Goal: Navigation & Orientation: Find specific page/section

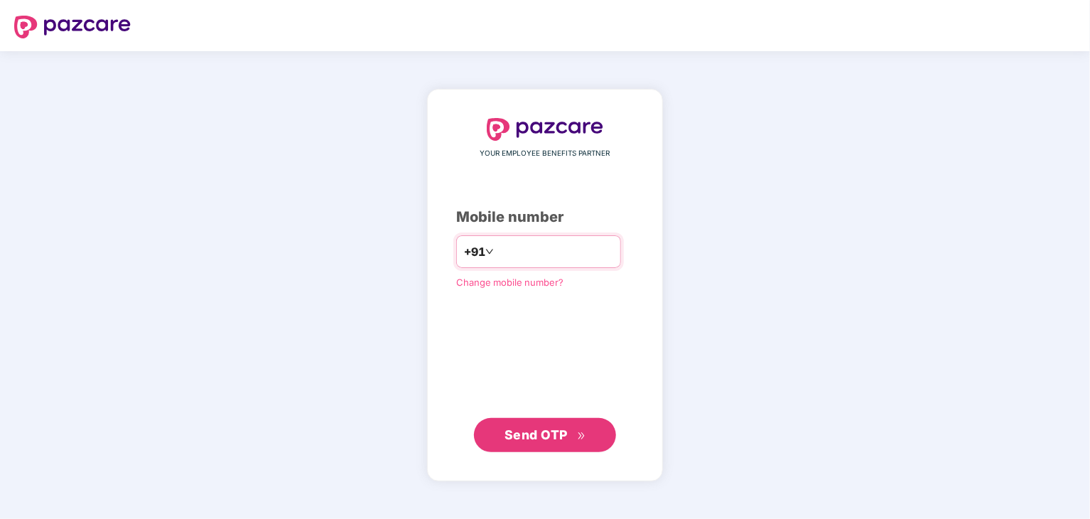
type input "**********"
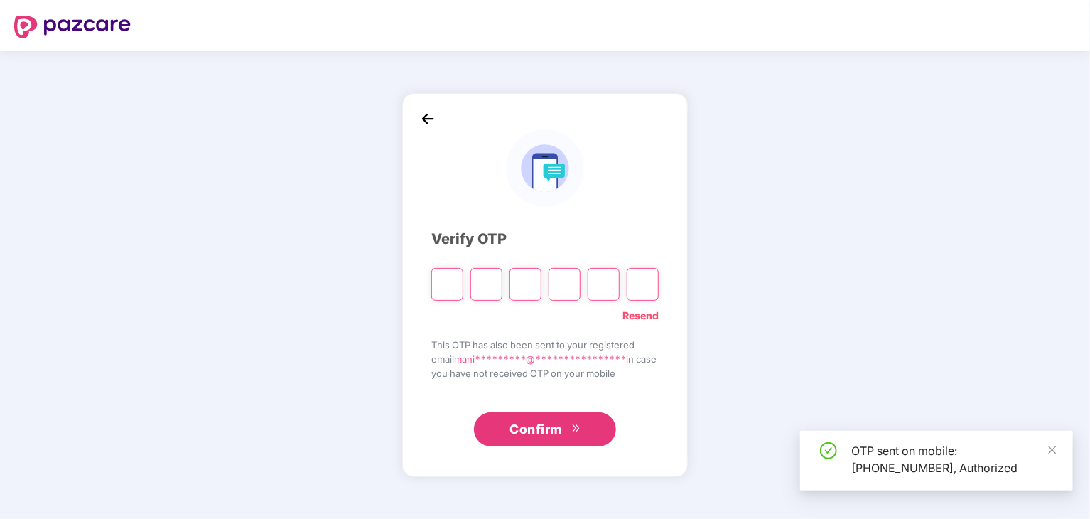
type input "*"
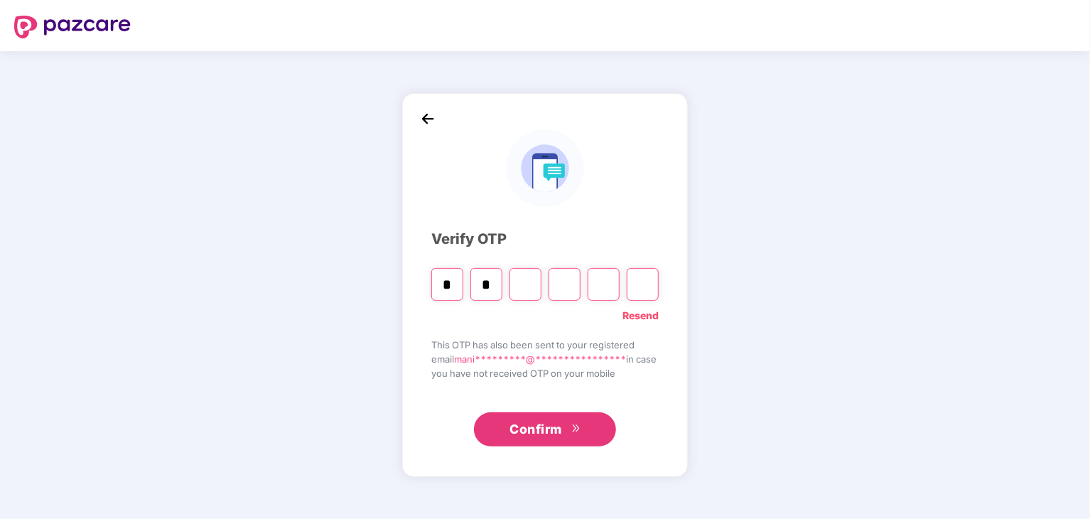
type input "*"
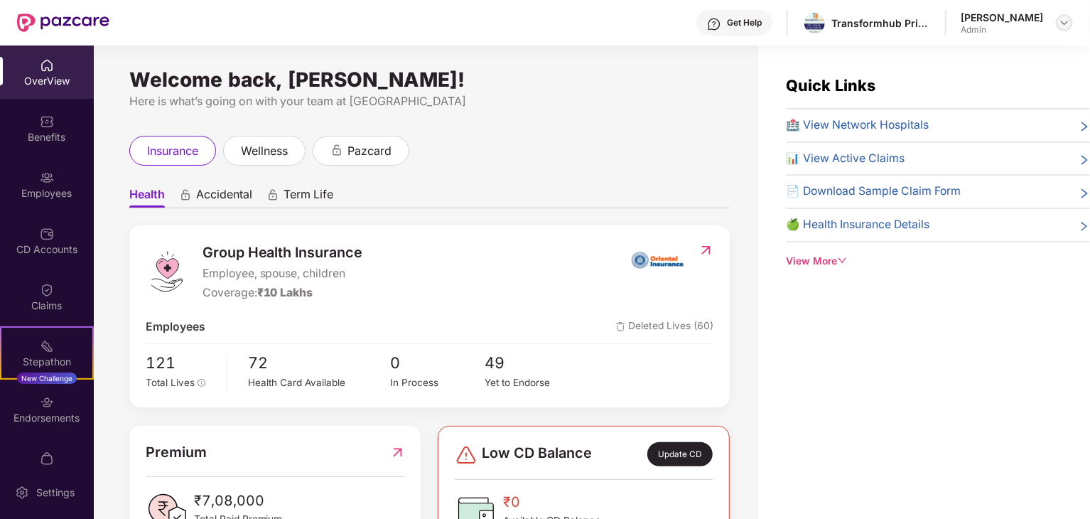
click at [1071, 21] on div at bounding box center [1064, 22] width 17 height 17
click at [808, 265] on div "View More" at bounding box center [937, 262] width 303 height 16
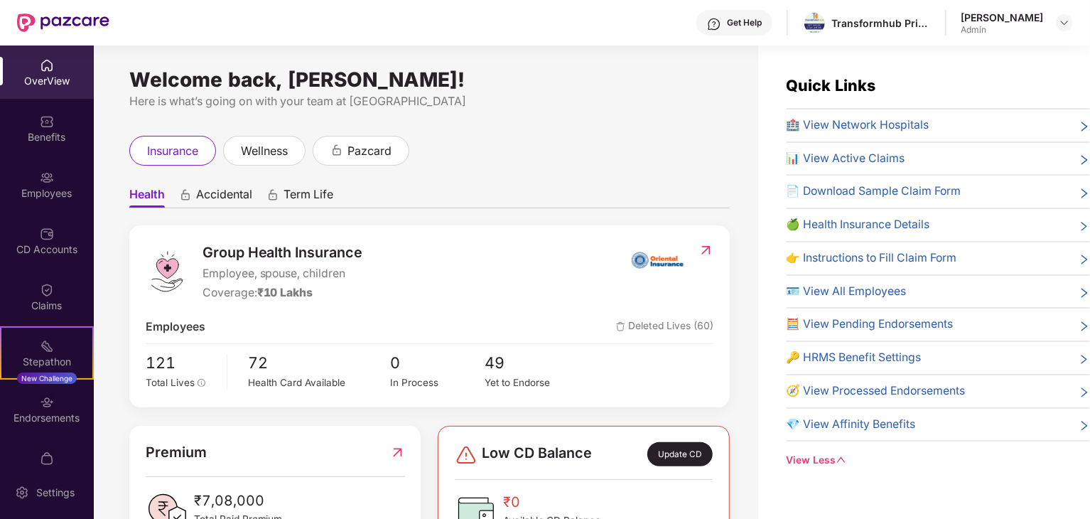
click at [848, 291] on span "🪪 View All Employees" at bounding box center [846, 292] width 120 height 18
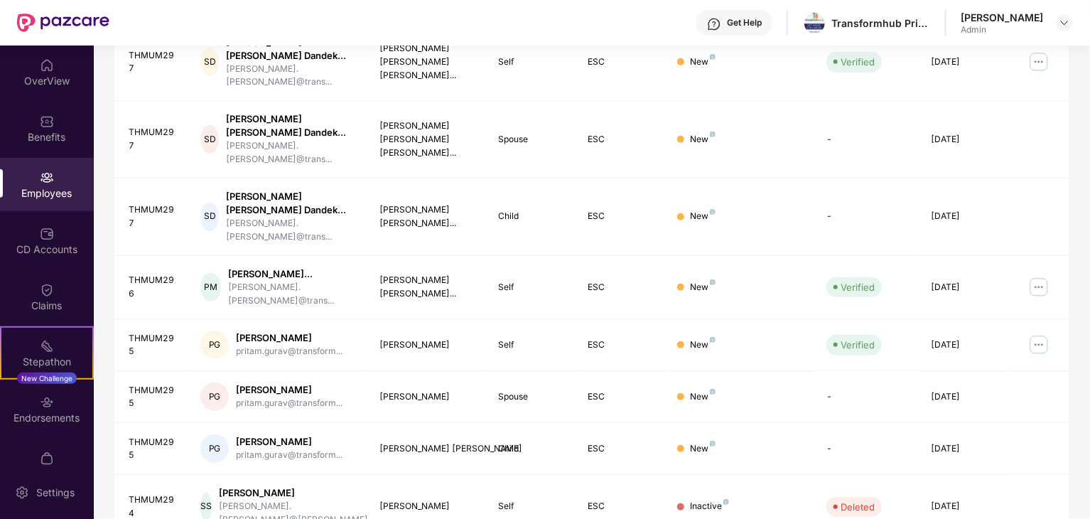
scroll to position [352, 0]
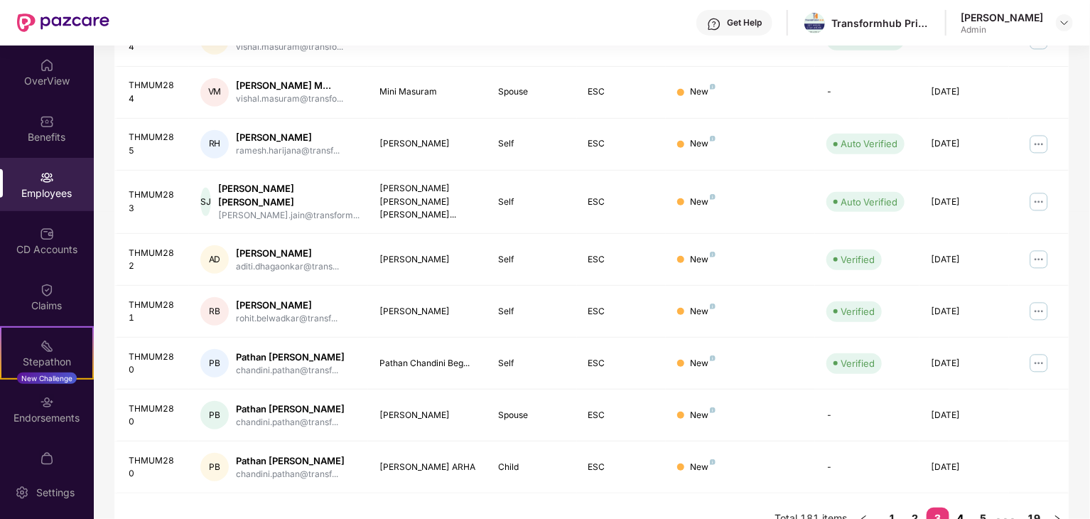
click at [960, 507] on link "4" at bounding box center [960, 517] width 23 height 21
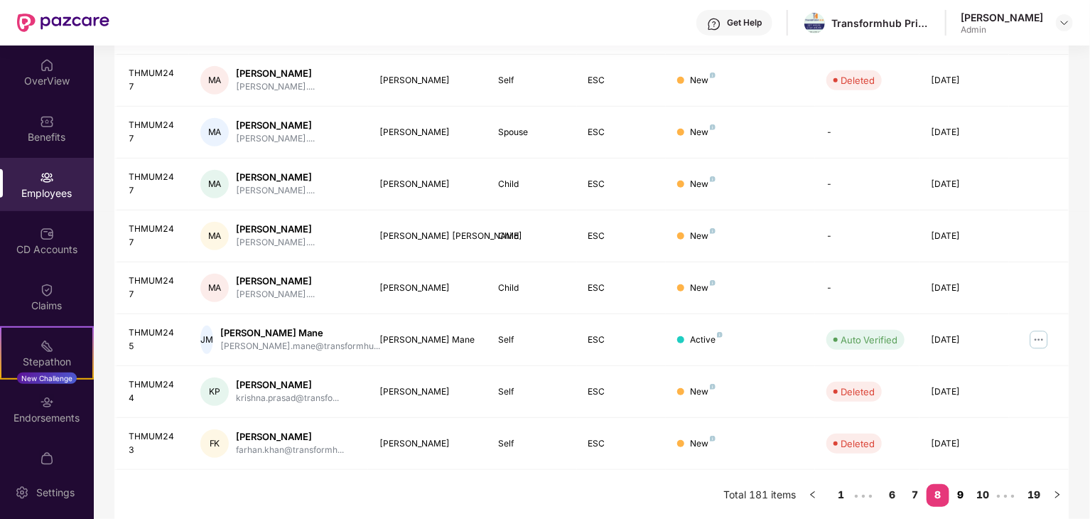
click at [962, 494] on link "9" at bounding box center [960, 494] width 23 height 21
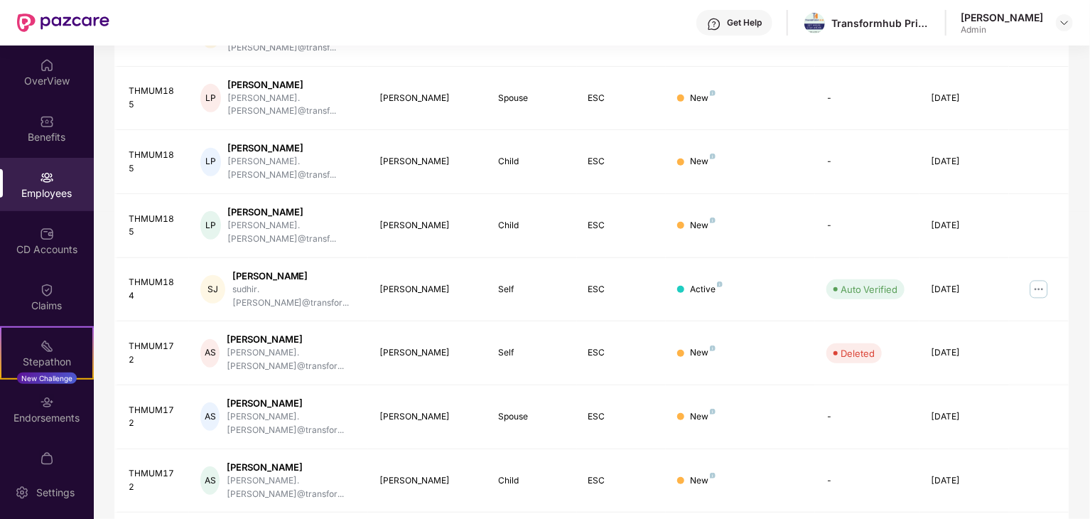
click at [1080, 199] on div "Filters Group Health Insurance Employee Reports 69 Employees 35 Spouse 17 Child…" at bounding box center [591, 185] width 995 height 884
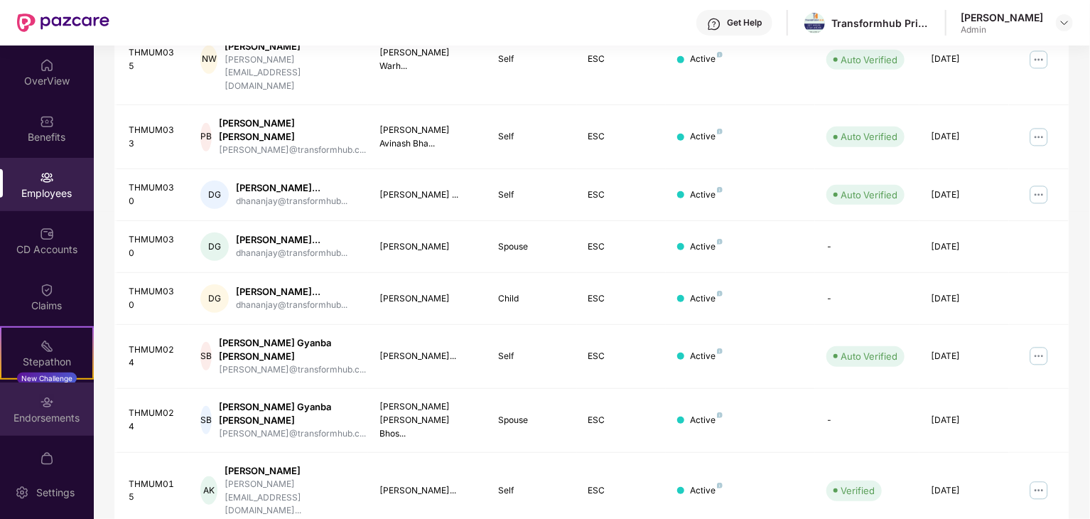
click at [48, 406] on img at bounding box center [47, 402] width 14 height 14
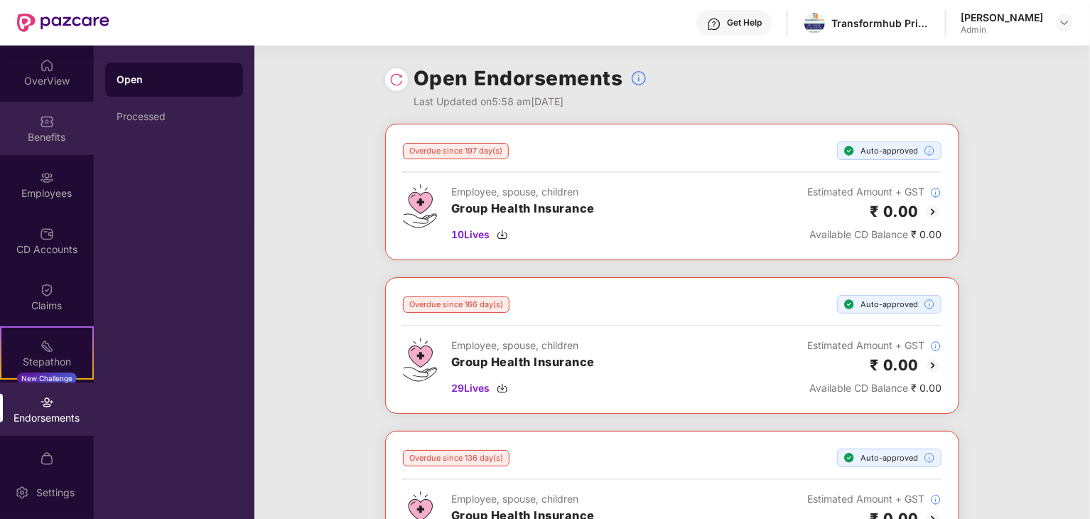
click at [57, 124] on div "Benefits" at bounding box center [47, 128] width 94 height 53
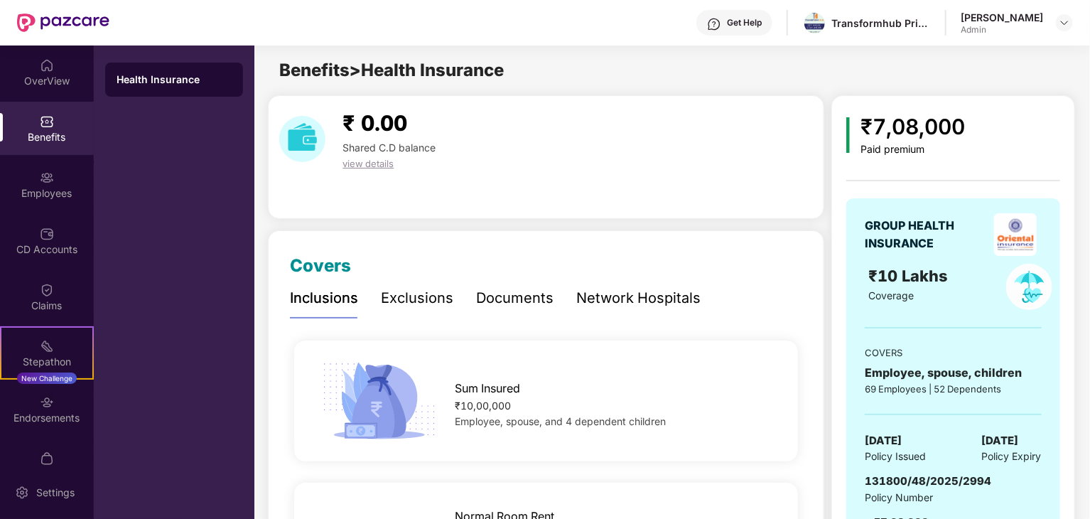
click at [1068, 31] on div at bounding box center [1064, 22] width 17 height 17
click at [1065, 23] on img at bounding box center [1063, 22] width 11 height 11
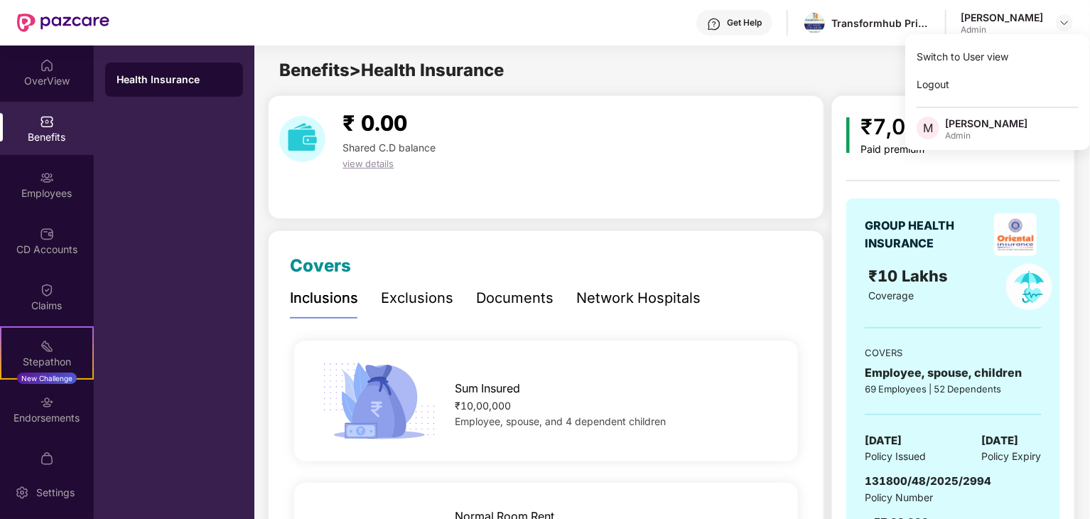
click at [1071, 202] on div "₹7,08,000 Paid premium GROUP HEALTH INSURANCE ₹10 Lakhs Coverage COVERS Employe…" at bounding box center [952, 339] width 243 height 488
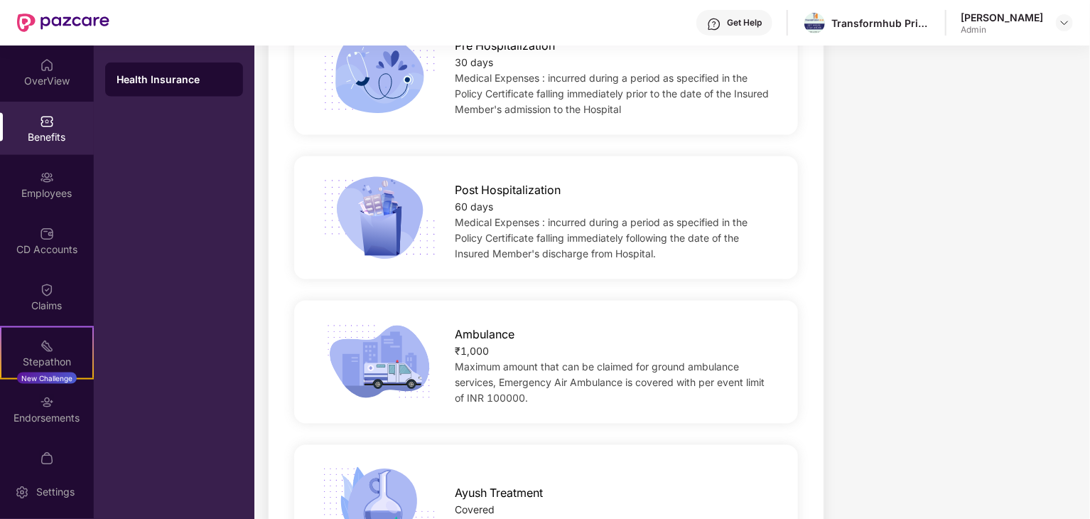
scroll to position [994, 0]
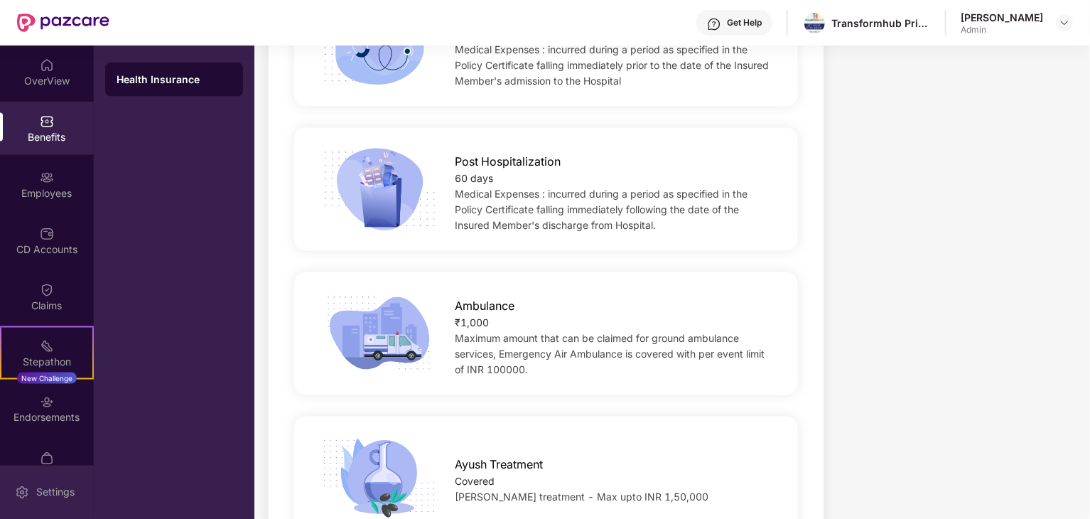
click at [54, 486] on div "Settings" at bounding box center [55, 492] width 47 height 14
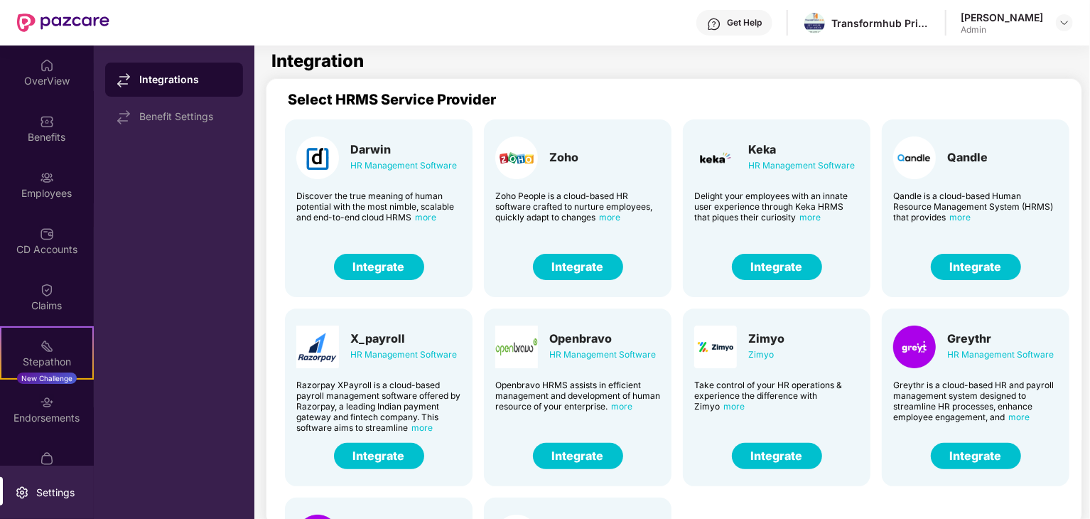
scroll to position [29, 0]
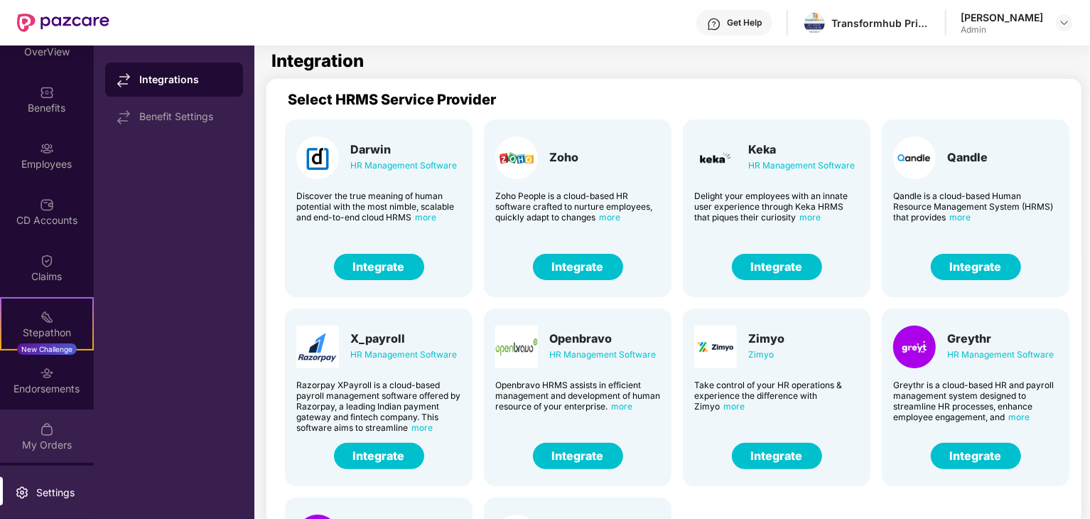
click at [55, 434] on div "My Orders" at bounding box center [47, 435] width 94 height 53
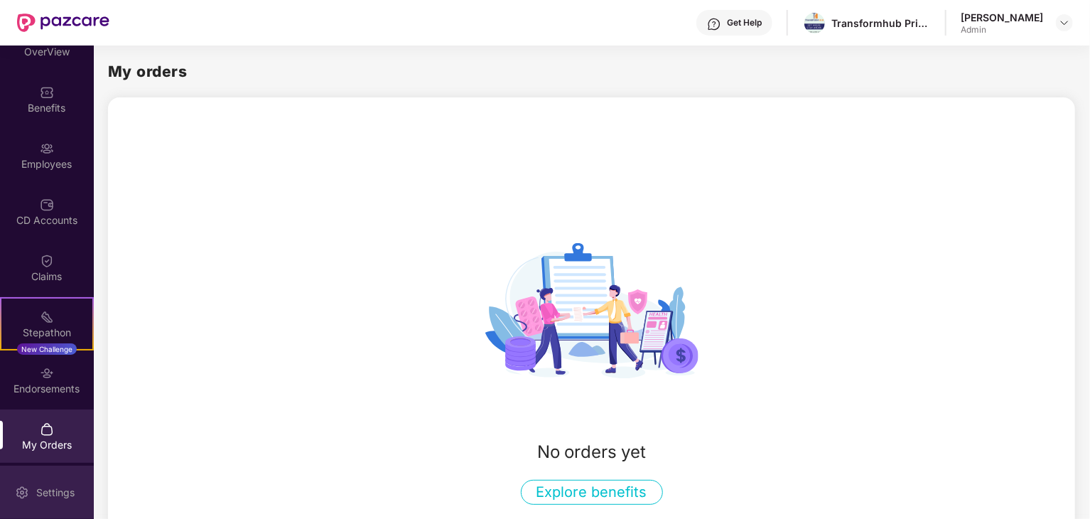
click at [53, 487] on div "Settings" at bounding box center [55, 492] width 47 height 14
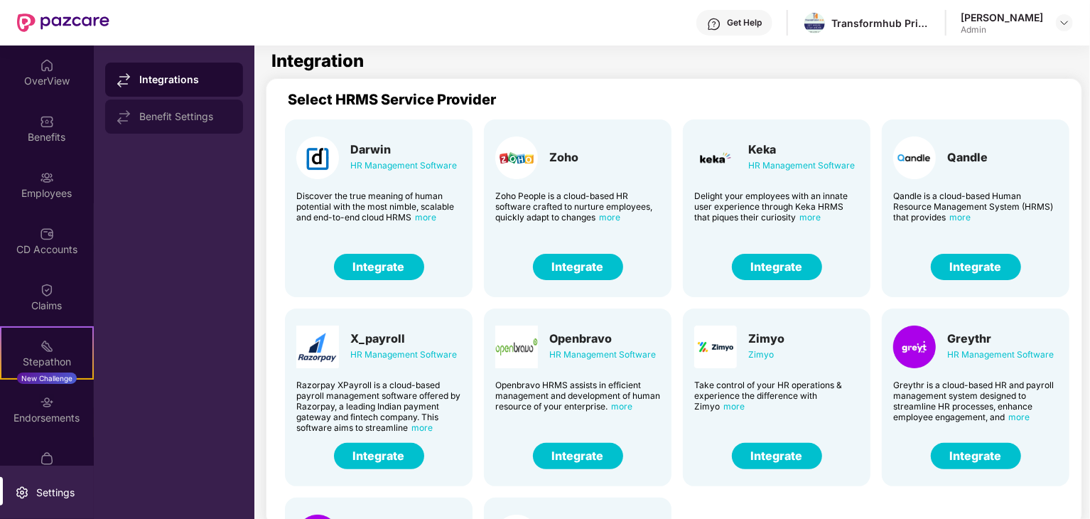
click at [202, 117] on div "Benefit Settings" at bounding box center [185, 116] width 92 height 11
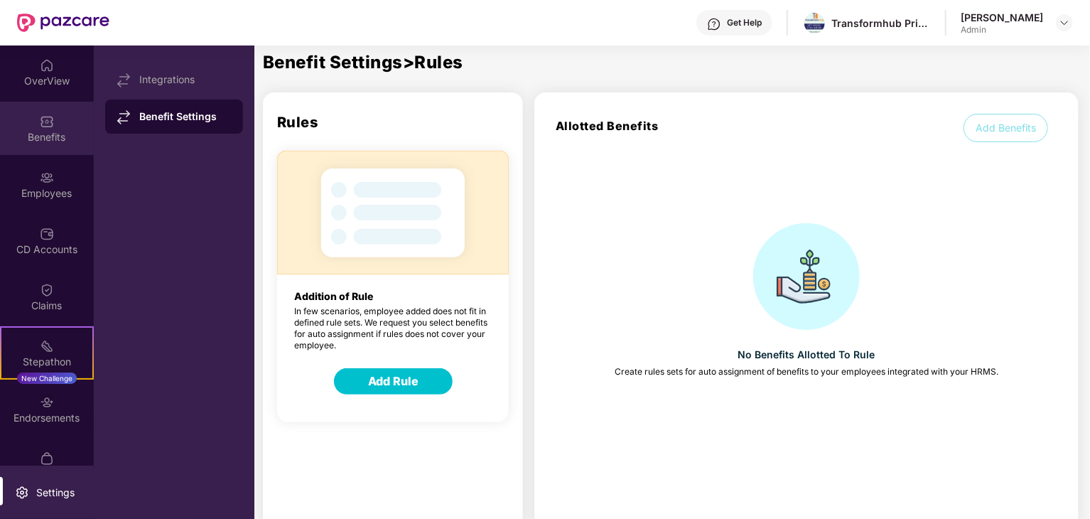
click at [63, 131] on div "Benefits" at bounding box center [47, 137] width 94 height 14
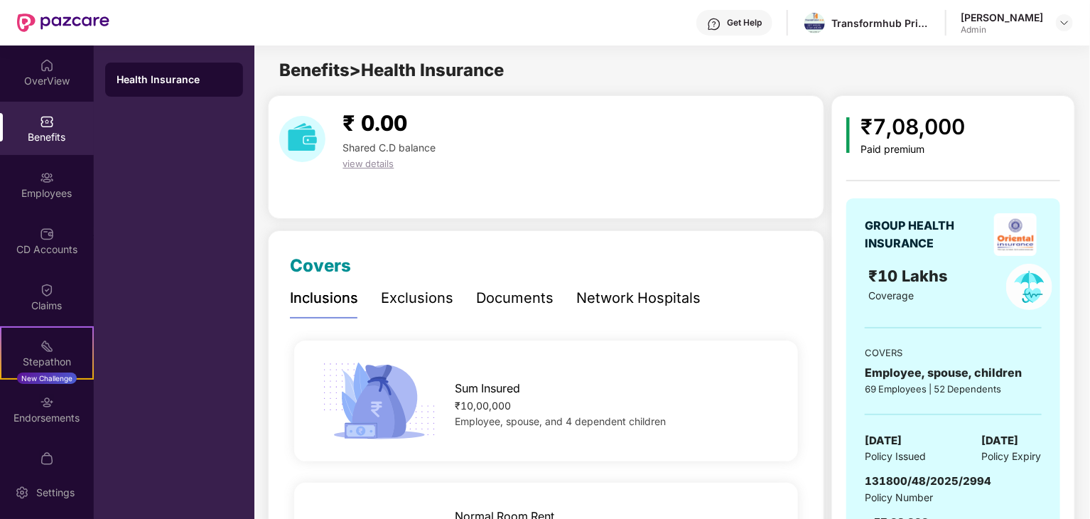
click at [649, 302] on div "Network Hospitals" at bounding box center [638, 298] width 124 height 22
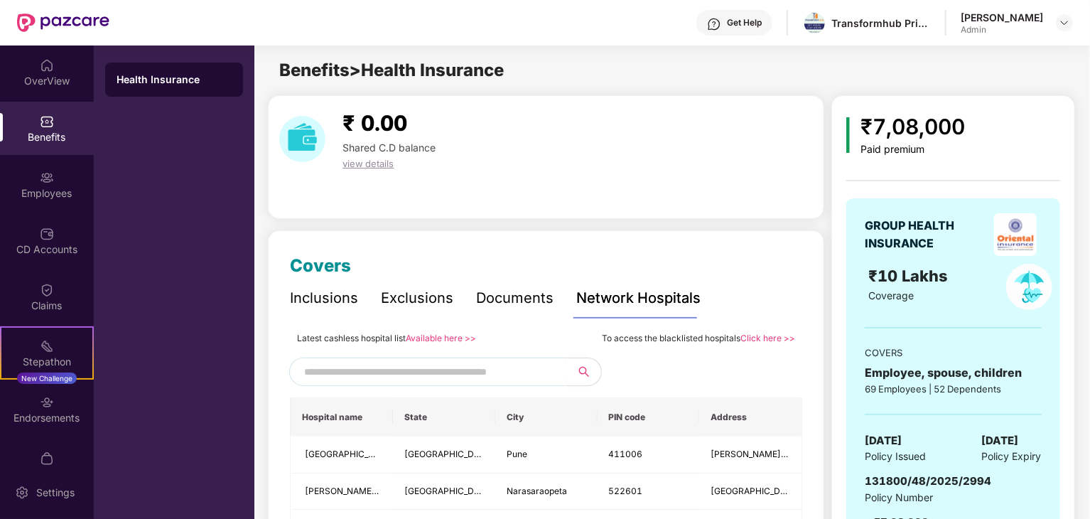
click at [836, 219] on div "₹7,08,000 Paid premium GROUP HEALTH INSURANCE ₹10 Lakhs Coverage COVERS Employe…" at bounding box center [952, 339] width 243 height 488
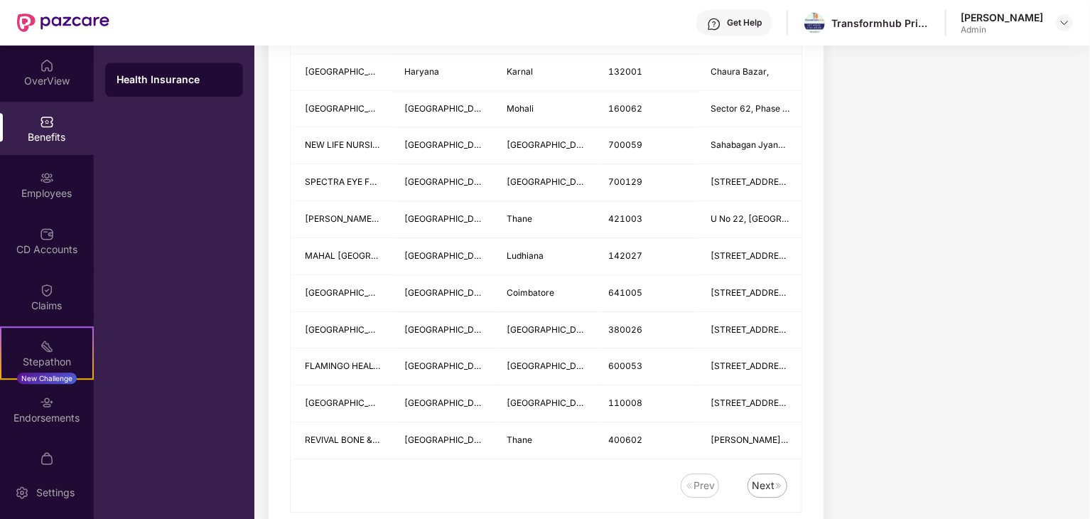
scroll to position [1847, 0]
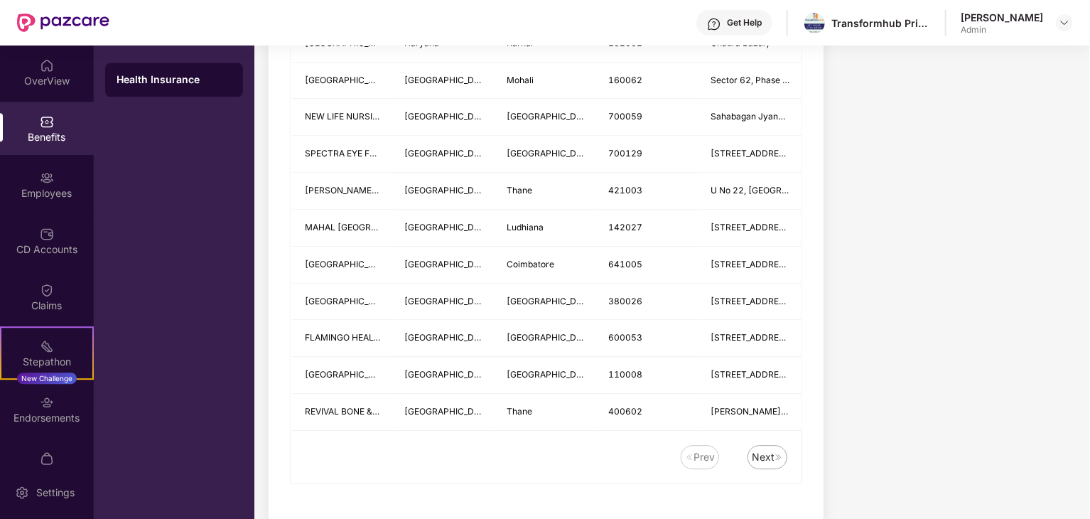
click at [759, 449] on div "Next" at bounding box center [763, 457] width 23 height 16
